Goal: Download file/media

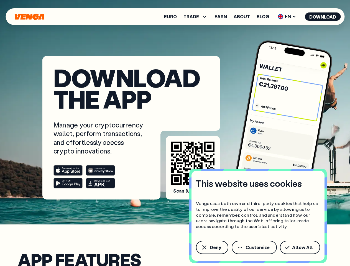
click at [175, 133] on div "Manage your cryptocurrency wallet, perform transactions, and effortlessly acces…" at bounding box center [132, 155] width 156 height 68
click at [212, 248] on span "Deny" at bounding box center [215, 247] width 11 height 4
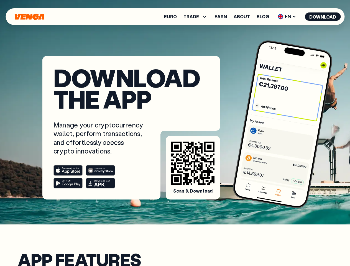
click at [197, 17] on span "TRADE" at bounding box center [192, 16] width 16 height 4
click at [287, 17] on span "EN" at bounding box center [287, 16] width 22 height 9
click at [323, 17] on button "Download" at bounding box center [323, 16] width 36 height 8
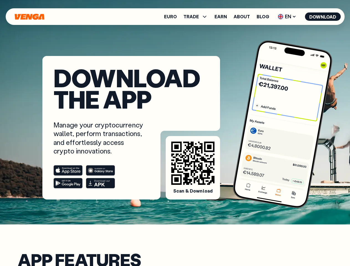
click at [99, 177] on div at bounding box center [99, 176] width 91 height 23
click at [68, 171] on rect at bounding box center [68, 171] width 29 height 10
click at [100, 171] on rect at bounding box center [100, 171] width 29 height 10
